Goal: Task Accomplishment & Management: Complete application form

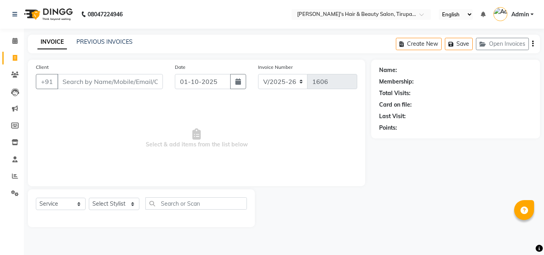
select select "5401"
select select "service"
click at [83, 83] on input "Client" at bounding box center [109, 81] width 105 height 15
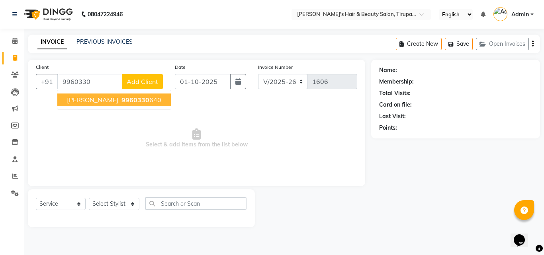
click at [73, 98] on span "[PERSON_NAME]" at bounding box center [92, 100] width 51 height 8
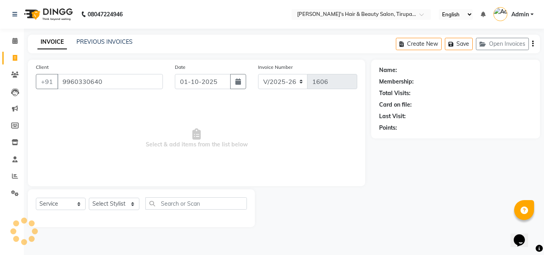
type input "9960330640"
click at [126, 202] on select "Select Stylist [PERSON_NAME] [PERSON_NAME] Kajal [PERSON_NAME] [PERSON_NAME] [P…" at bounding box center [114, 204] width 51 height 12
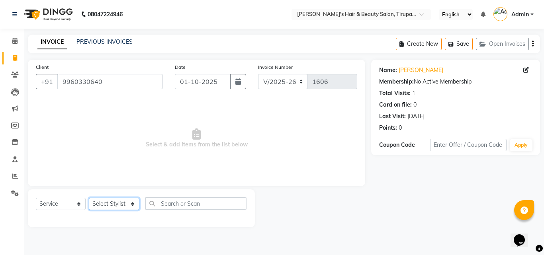
select select "67903"
click at [89, 198] on select "Select Stylist [PERSON_NAME] [PERSON_NAME] Kajal [PERSON_NAME] [PERSON_NAME] [P…" at bounding box center [114, 204] width 51 height 12
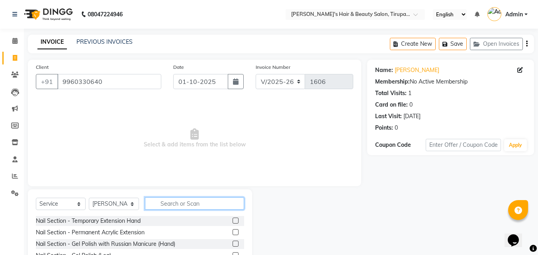
click at [184, 206] on input "text" at bounding box center [194, 203] width 99 height 12
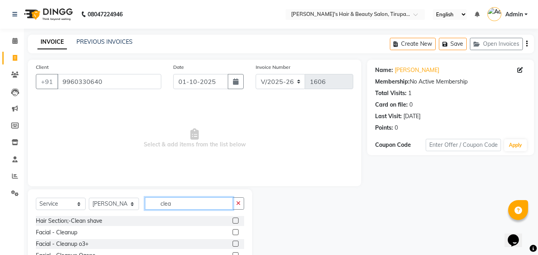
type input "clea"
click at [236, 219] on label at bounding box center [235, 221] width 6 height 6
click at [236, 219] on input "checkbox" at bounding box center [234, 221] width 5 height 5
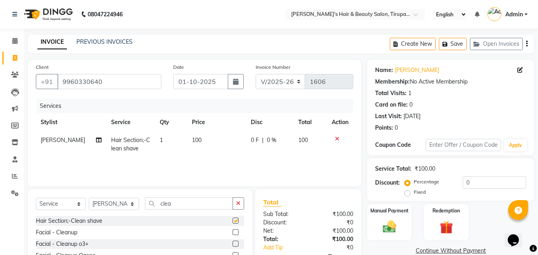
checkbox input "false"
click at [390, 225] on img at bounding box center [389, 227] width 22 height 16
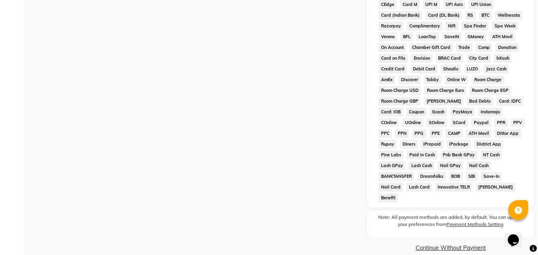
scroll to position [88, 0]
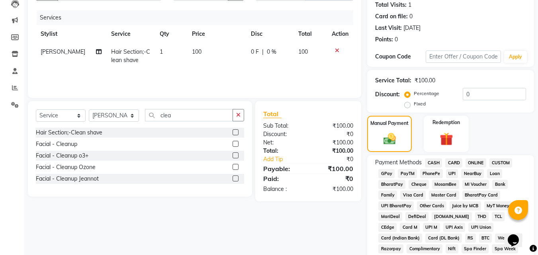
click at [387, 172] on span "GPay" at bounding box center [386, 173] width 16 height 9
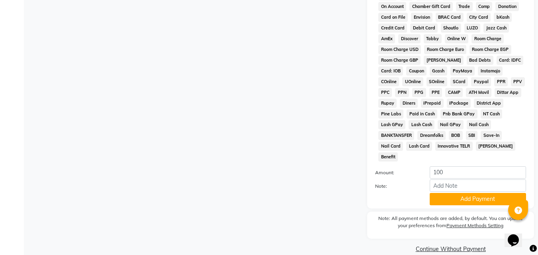
scroll to position [354, 0]
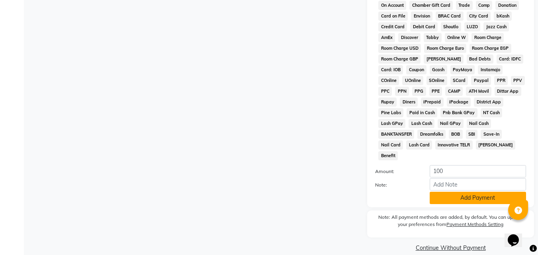
click at [450, 192] on button "Add Payment" at bounding box center [478, 198] width 96 height 12
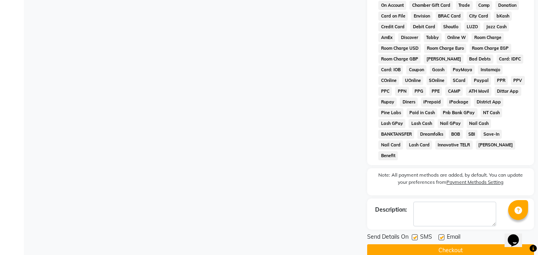
click at [447, 244] on button "Checkout" at bounding box center [450, 250] width 167 height 12
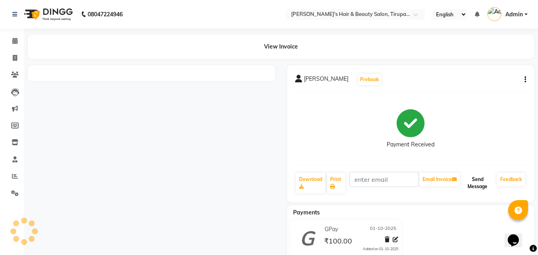
click at [480, 185] on button "Send Message" at bounding box center [477, 183] width 32 height 21
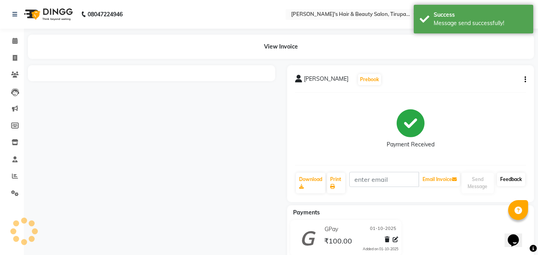
click at [511, 179] on link "Feedback" at bounding box center [511, 180] width 28 height 14
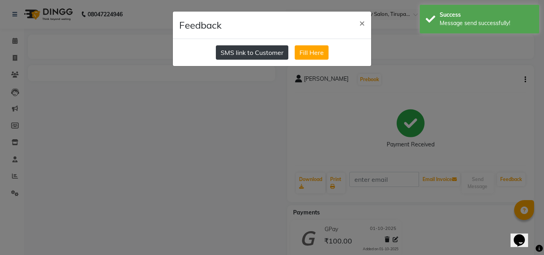
click at [231, 54] on button "SMS link to Customer" at bounding box center [252, 52] width 72 height 14
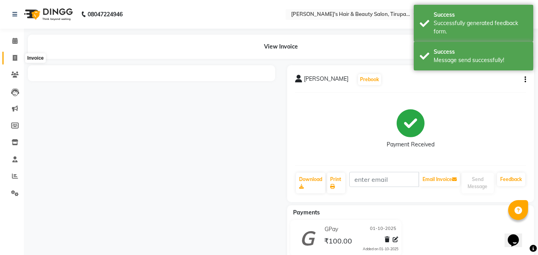
click at [16, 55] on icon at bounding box center [15, 58] width 4 height 6
select select "service"
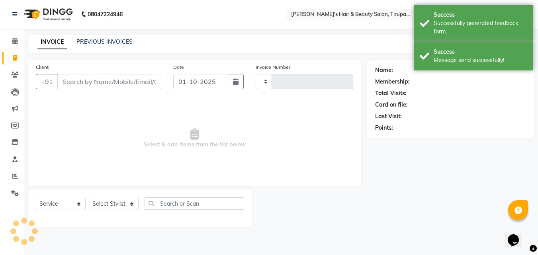
type input "1607"
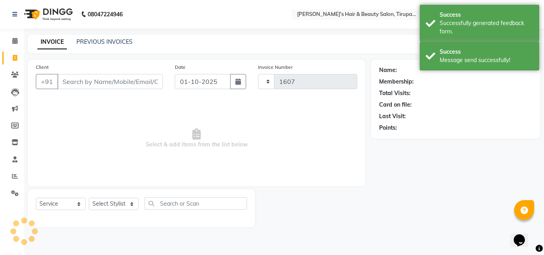
select select "5401"
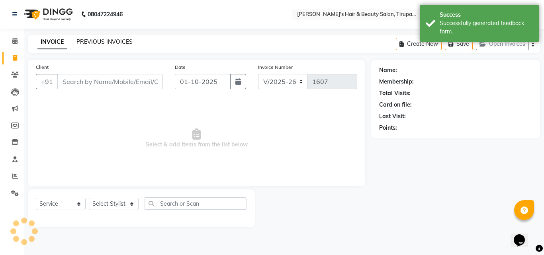
click at [85, 40] on link "PREVIOUS INVOICES" at bounding box center [104, 41] width 56 height 7
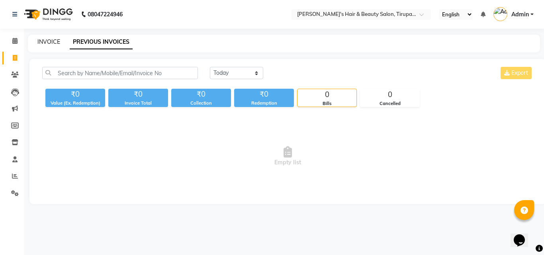
click at [53, 41] on link "INVOICE" at bounding box center [48, 41] width 23 height 7
select select "service"
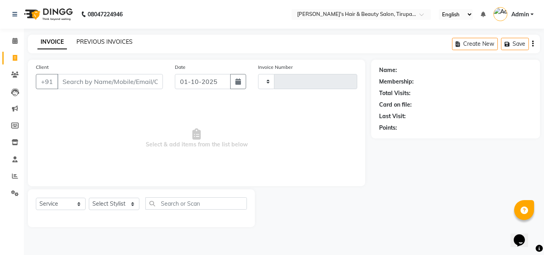
click at [80, 38] on link "PREVIOUS INVOICES" at bounding box center [104, 41] width 56 height 7
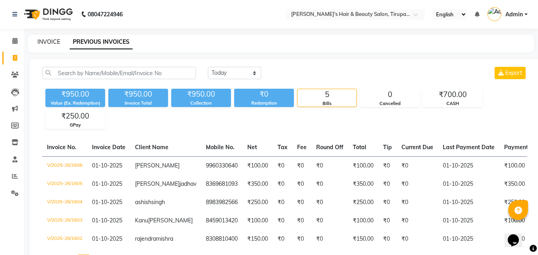
click at [45, 40] on link "INVOICE" at bounding box center [48, 41] width 23 height 7
select select "service"
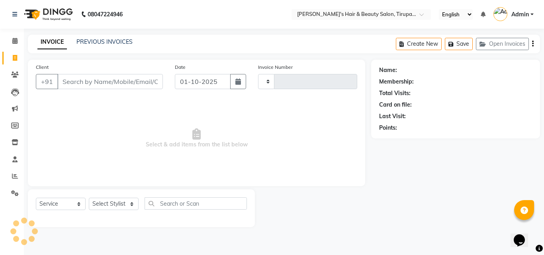
type input "1607"
select select "5401"
click at [112, 82] on input "Client" at bounding box center [109, 81] width 105 height 15
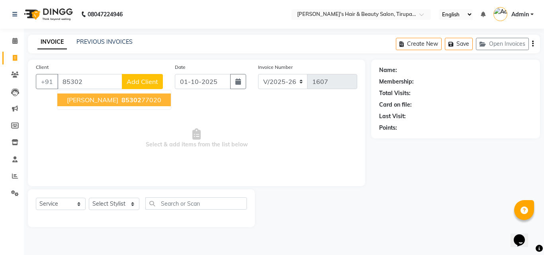
click at [92, 102] on span "[PERSON_NAME]" at bounding box center [92, 100] width 51 height 8
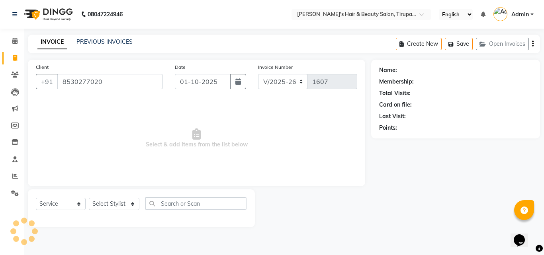
type input "8530277020"
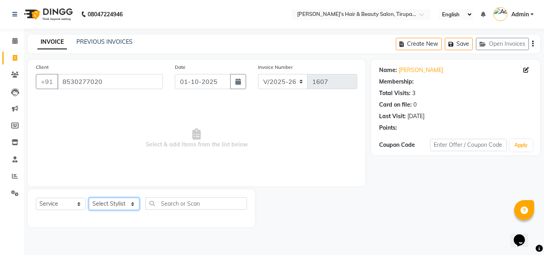
click at [131, 207] on select "Select Stylist [PERSON_NAME] [PERSON_NAME] Kajal [PERSON_NAME] [PERSON_NAME] [P…" at bounding box center [114, 204] width 51 height 12
select select "35986"
click at [89, 198] on select "Select Stylist [PERSON_NAME] [PERSON_NAME] Kajal [PERSON_NAME] [PERSON_NAME] [P…" at bounding box center [114, 204] width 51 height 12
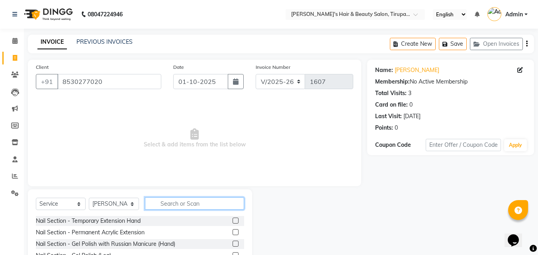
click at [162, 202] on input "text" at bounding box center [194, 203] width 99 height 12
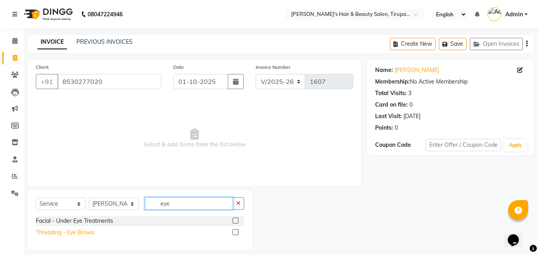
type input "eye"
click at [87, 232] on div "Threading - Eye Brows" at bounding box center [65, 233] width 59 height 8
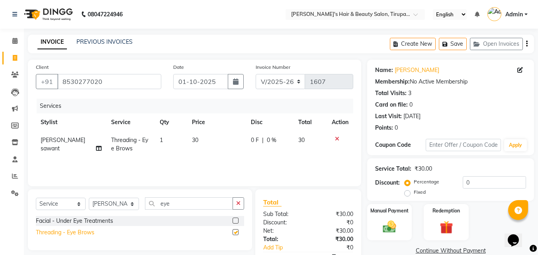
checkbox input "false"
click at [235, 206] on button "button" at bounding box center [238, 203] width 12 height 12
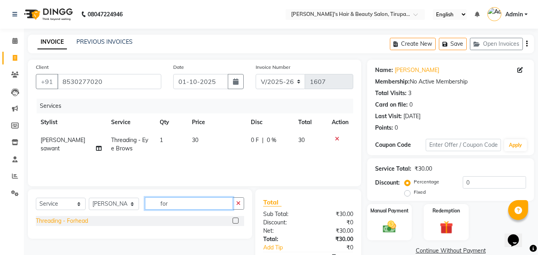
type input "for"
click at [83, 222] on div "Threading - Forhead" at bounding box center [62, 221] width 52 height 8
checkbox input "false"
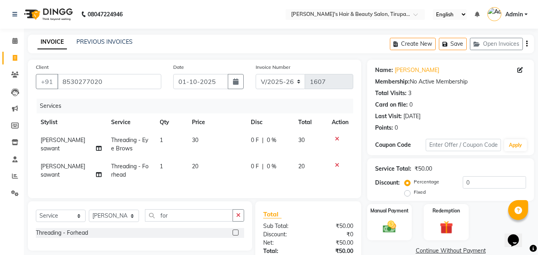
click at [240, 218] on icon "button" at bounding box center [238, 216] width 4 height 6
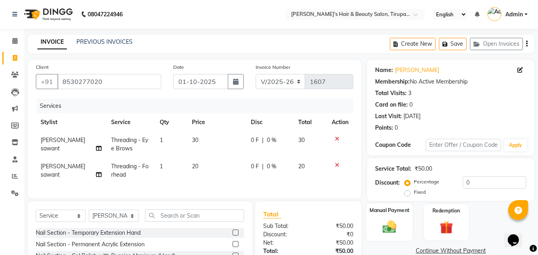
click at [382, 219] on img at bounding box center [389, 227] width 22 height 16
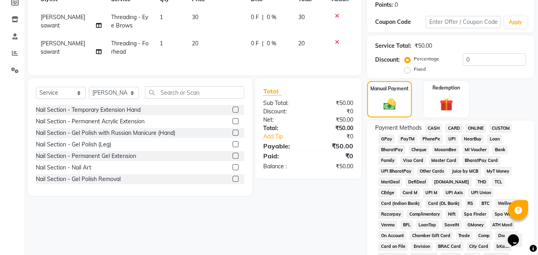
scroll to position [134, 0]
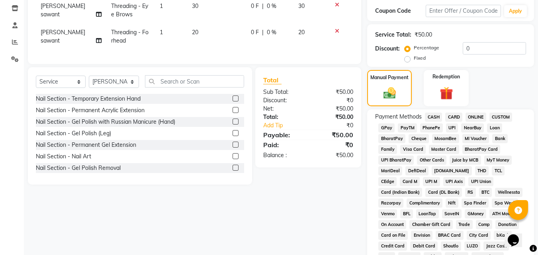
click at [386, 128] on span "GPay" at bounding box center [386, 127] width 16 height 9
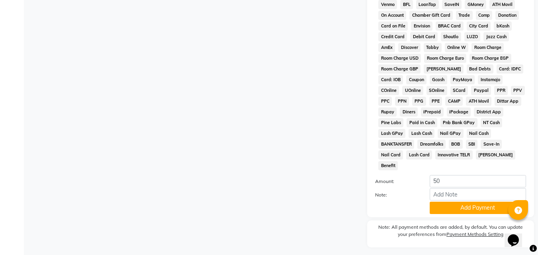
scroll to position [346, 0]
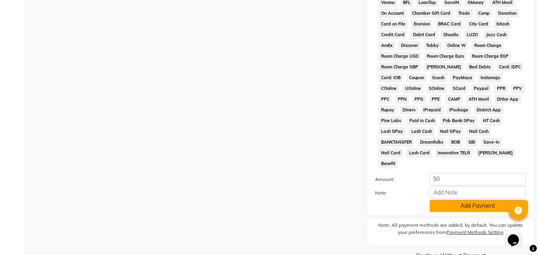
click at [461, 200] on button "Add Payment" at bounding box center [478, 206] width 96 height 12
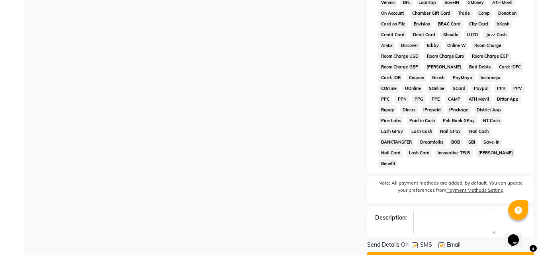
click at [459, 252] on button "Checkout" at bounding box center [450, 258] width 167 height 12
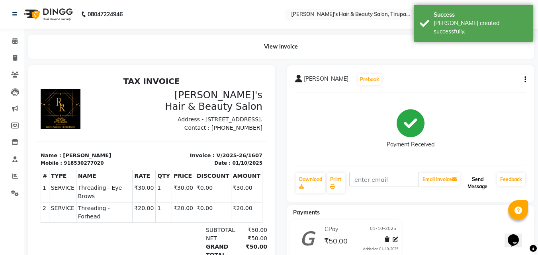
click at [474, 185] on button "Send Message" at bounding box center [477, 183] width 32 height 21
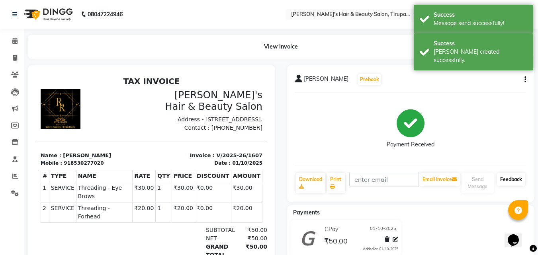
click at [506, 180] on link "Feedback" at bounding box center [511, 180] width 28 height 14
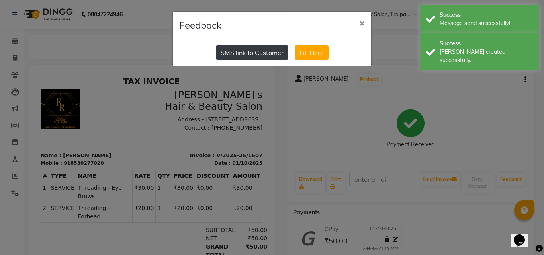
click at [261, 57] on button "SMS link to Customer" at bounding box center [252, 52] width 72 height 14
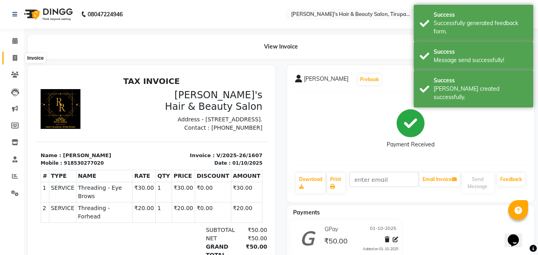
click at [15, 58] on icon at bounding box center [15, 58] width 4 height 6
select select "service"
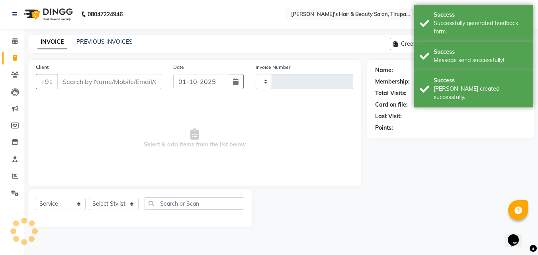
type input "1608"
select select "5401"
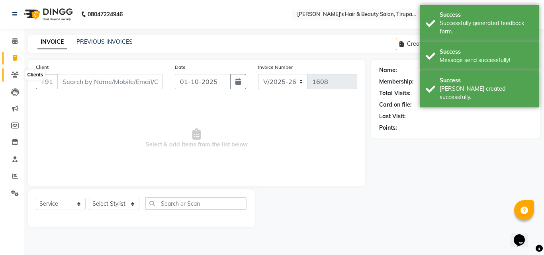
click at [15, 72] on icon at bounding box center [15, 75] width 8 height 6
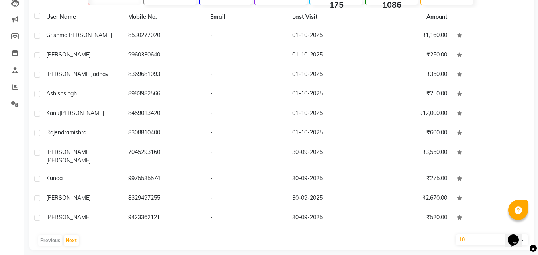
scroll to position [90, 0]
click at [69, 235] on button "Next" at bounding box center [71, 240] width 15 height 11
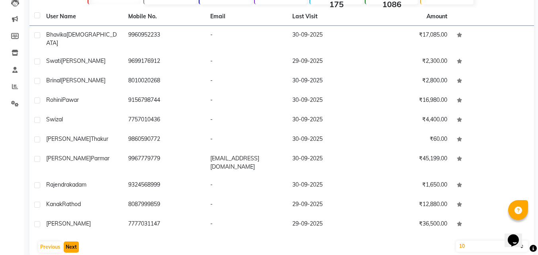
click at [69, 242] on button "Next" at bounding box center [71, 247] width 15 height 11
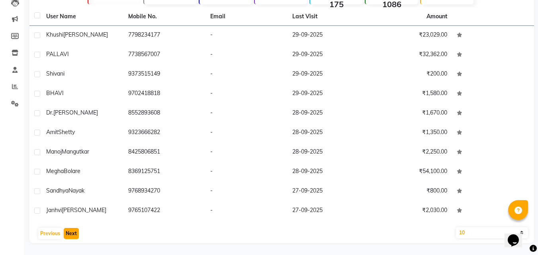
click at [73, 232] on button "Next" at bounding box center [71, 233] width 15 height 11
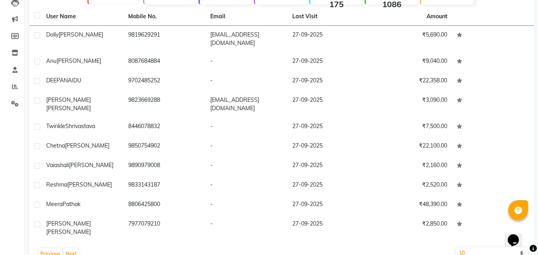
click at [74, 232] on div "User Name Mobile No. Email Last Visit Amount [PERSON_NAME] 9819629291 [EMAIL_AD…" at bounding box center [281, 136] width 504 height 256
click at [74, 248] on button "Next" at bounding box center [71, 253] width 15 height 11
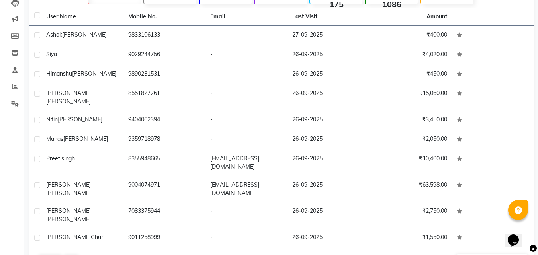
click at [74, 240] on div "User Name Mobile No. Email Last Visit Amount [PERSON_NAME] 9833106133 - [DATE] …" at bounding box center [281, 139] width 504 height 263
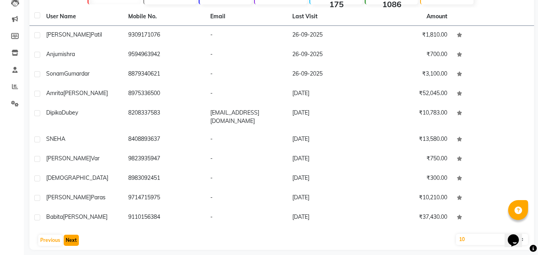
click at [74, 245] on button "Next" at bounding box center [71, 240] width 15 height 11
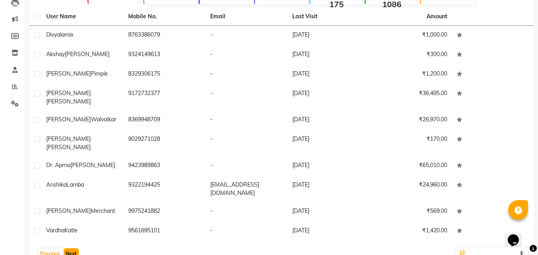
click at [74, 248] on button "Next" at bounding box center [71, 253] width 15 height 11
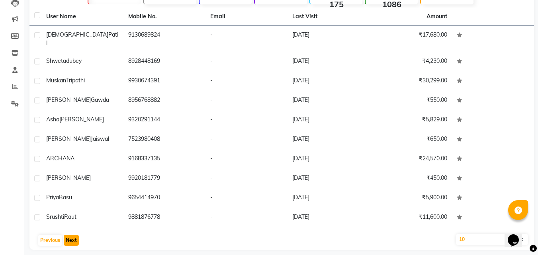
click at [68, 235] on button "Next" at bounding box center [71, 240] width 15 height 11
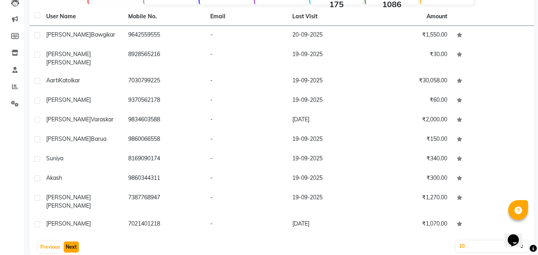
click at [75, 242] on button "Next" at bounding box center [71, 247] width 15 height 11
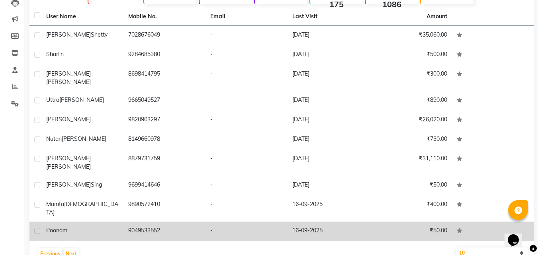
click at [64, 227] on span "poonam" at bounding box center [56, 230] width 21 height 7
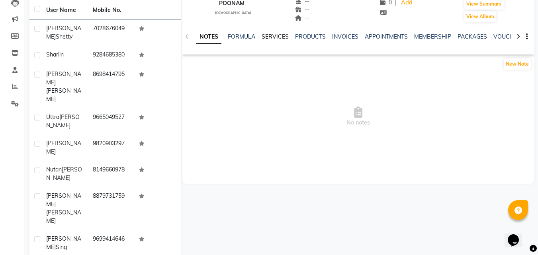
click at [277, 38] on link "SERVICES" at bounding box center [275, 36] width 27 height 7
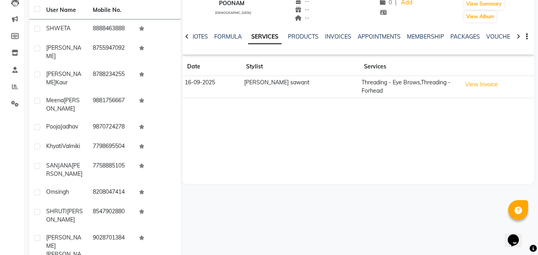
click at [70, 237] on div "[PERSON_NAME]" at bounding box center [64, 250] width 37 height 33
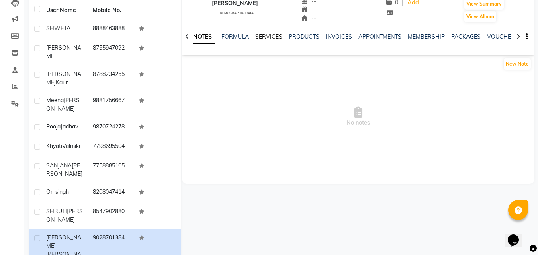
click at [262, 37] on link "SERVICES" at bounding box center [268, 36] width 27 height 7
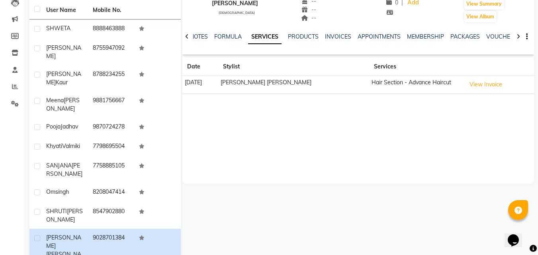
scroll to position [117, 0]
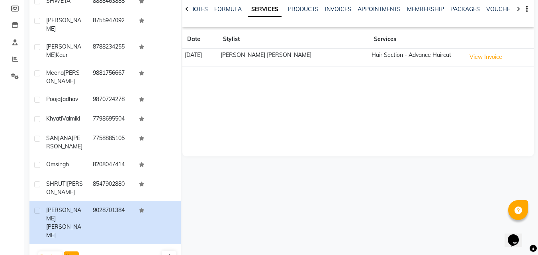
click at [71, 252] on button "Next" at bounding box center [71, 257] width 15 height 11
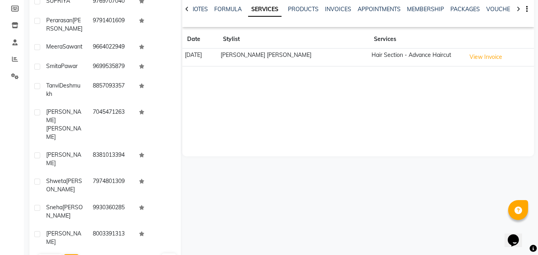
click at [71, 233] on div "User Name Mobile No. [PERSON_NAME] [PHONE_NUMBER] [PERSON_NAME] 9791401609 [PER…" at bounding box center [104, 122] width 151 height 296
click at [70, 254] on button "Next" at bounding box center [71, 259] width 15 height 11
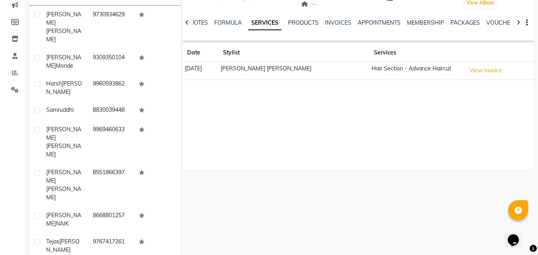
click at [71, 242] on div "User Name Mobile No. [PERSON_NAME] 9730934629 [PERSON_NAME] Monde 9309350104 [P…" at bounding box center [104, 135] width 151 height 296
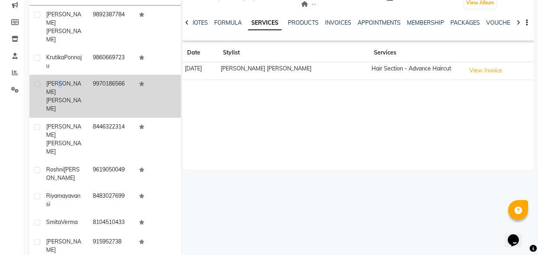
click at [61, 80] on span "[PERSON_NAME]" at bounding box center [63, 88] width 35 height 16
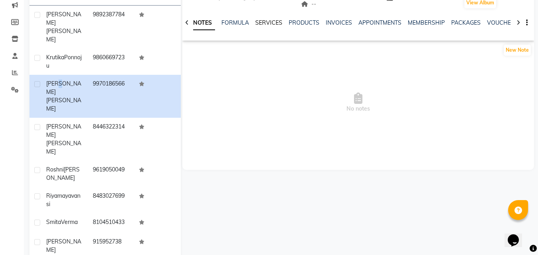
click at [267, 23] on link "SERVICES" at bounding box center [268, 22] width 27 height 7
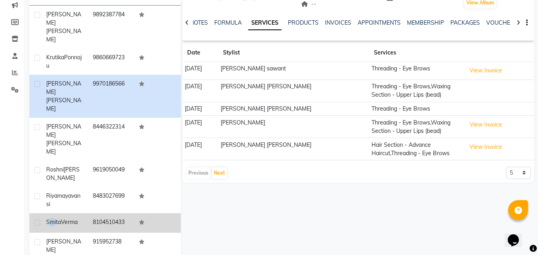
click at [53, 213] on td "[PERSON_NAME]" at bounding box center [64, 223] width 47 height 20
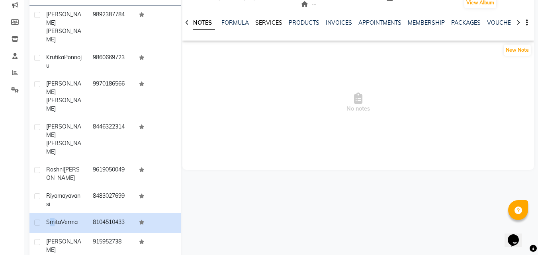
click at [273, 24] on link "SERVICES" at bounding box center [268, 22] width 27 height 7
